Goal: Information Seeking & Learning: Learn about a topic

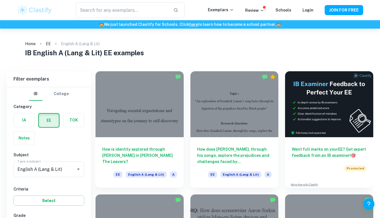
scroll to position [142, 0]
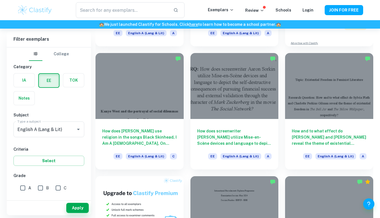
click at [215, 132] on h6 "How does screenwriter [PERSON_NAME] utilize Mise-en-Scène devices and language …" at bounding box center [234, 137] width 75 height 19
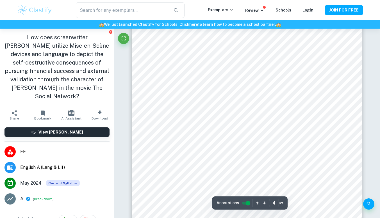
scroll to position [1106, 0]
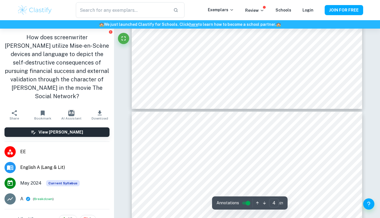
type input "5"
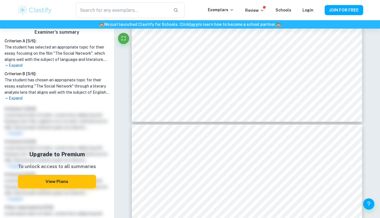
scroll to position [235, 0]
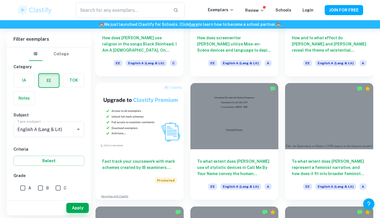
scroll to position [236, 0]
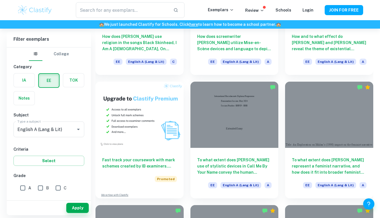
click at [221, 165] on h6 "To what extent does Andre Aciman’s use of stylistic devices in Call Me By Your …" at bounding box center [234, 166] width 75 height 19
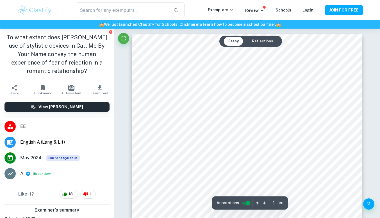
scroll to position [106, 0]
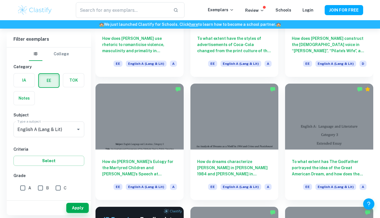
scroll to position [605, 0]
click at [128, 165] on h6 "How do Martin Luther King Jr’s Eulogy for the Martyred Children and Queen Eliza…" at bounding box center [139, 167] width 75 height 19
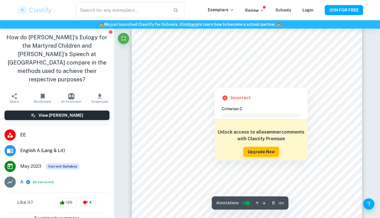
scroll to position [1837, 0]
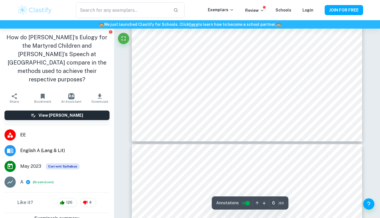
type input "7"
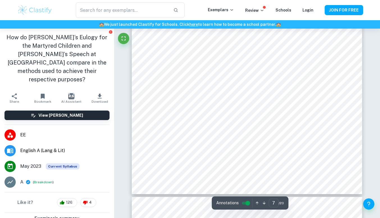
scroll to position [2210, 0]
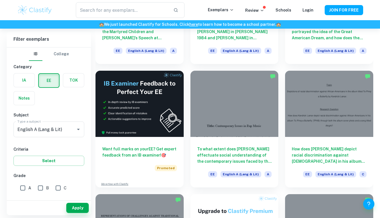
scroll to position [741, 0]
click at [253, 151] on h6 "To what extent does [PERSON_NAME] effectuate social understanding of the contem…" at bounding box center [234, 155] width 75 height 19
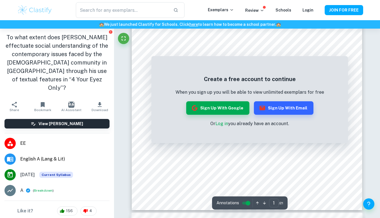
scroll to position [117, 0]
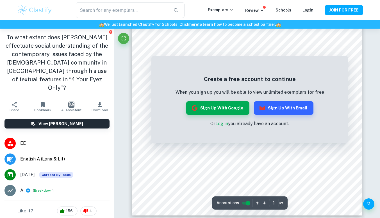
click at [222, 121] on link "Log in" at bounding box center [221, 123] width 13 height 5
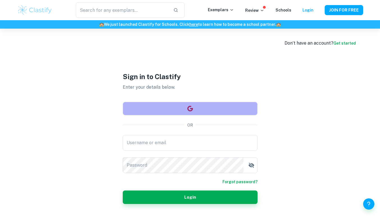
click at [197, 108] on button "button" at bounding box center [190, 108] width 135 height 13
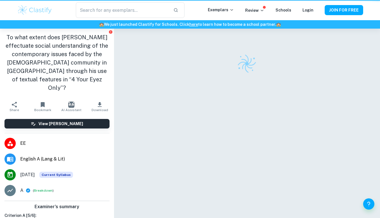
scroll to position [29, 0]
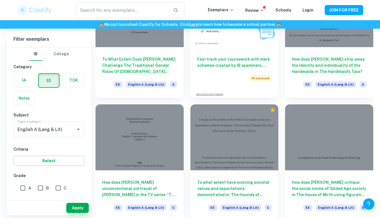
scroll to position [954, 0]
click at [301, 68] on h6 "How does Margaret Atwood strip away the identity and individuality of the Handm…" at bounding box center [329, 65] width 75 height 19
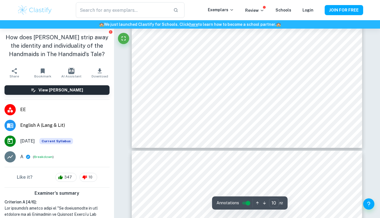
scroll to position [3280, 0]
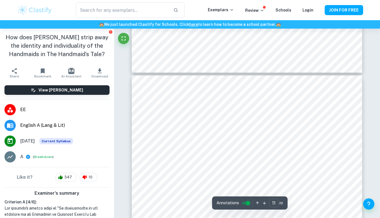
type input "12"
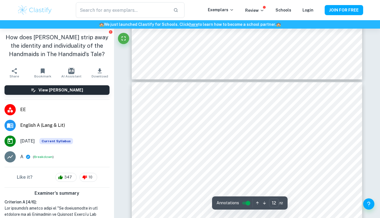
scroll to position [3678, 0]
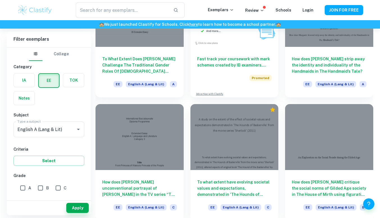
scroll to position [1093, 0]
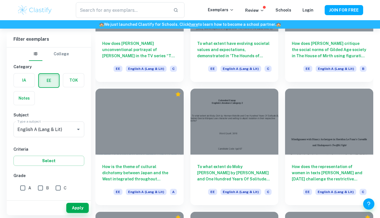
click at [157, 160] on div "How is the theme of cultural dichotomy between Japan and the West integrated th…" at bounding box center [139, 180] width 88 height 51
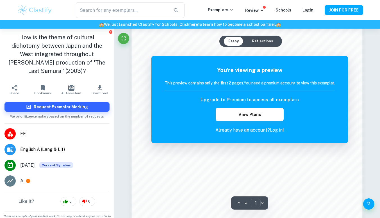
scroll to position [363, 0]
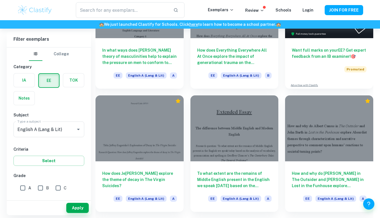
scroll to position [2073, 0]
click at [234, 171] on h6 "To what extent are the remains of Middle English present in the English we spea…" at bounding box center [234, 179] width 75 height 19
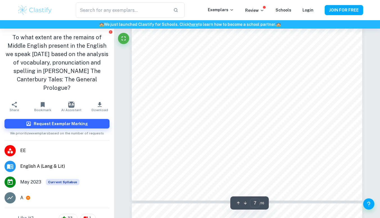
scroll to position [2203, 0]
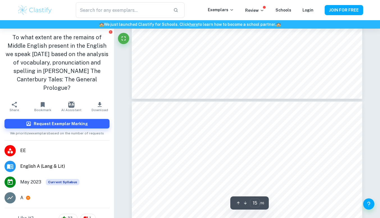
type input "16"
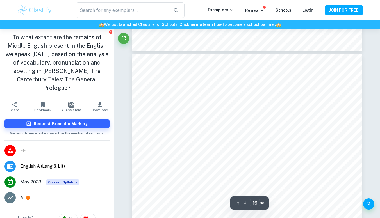
scroll to position [5057, 0]
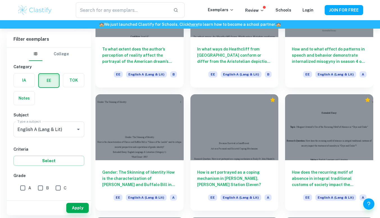
scroll to position [2444, 0]
click at [150, 182] on h6 "Gender: The Skinning of Identity How is the characterization of Clarice and Buf…" at bounding box center [139, 178] width 75 height 19
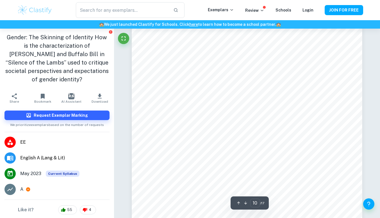
scroll to position [2899, 0]
type input "12"
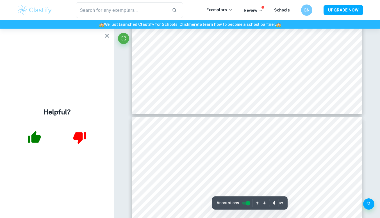
scroll to position [1198, 0]
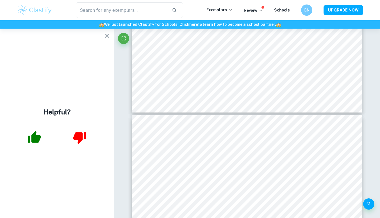
type input "5"
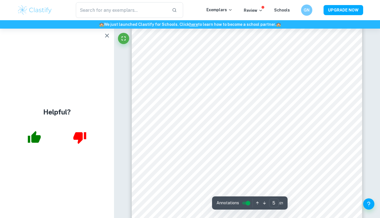
scroll to position [1352, 0]
